Goal: Find specific page/section: Find specific page/section

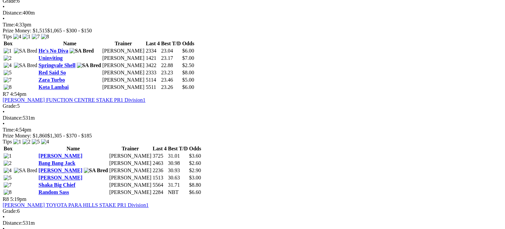
scroll to position [894, 0]
